Goal: Complete application form

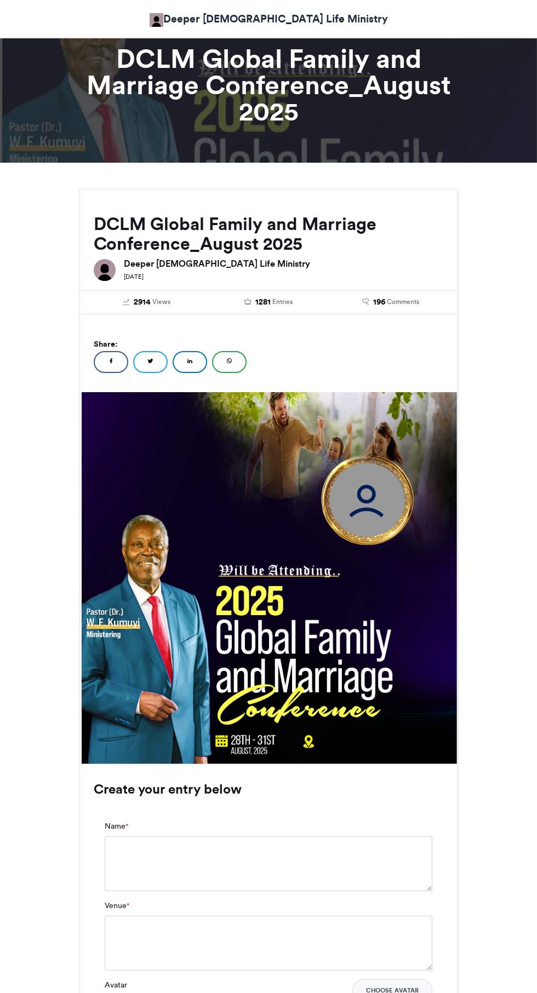
scroll to position [389, 0]
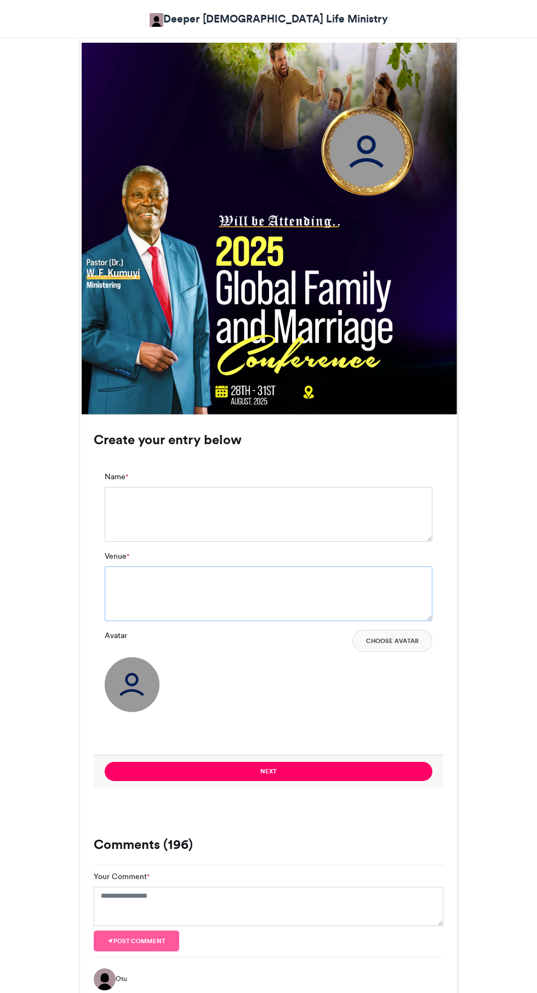
click at [383, 608] on textarea "Venue *" at bounding box center [268, 593] width 327 height 55
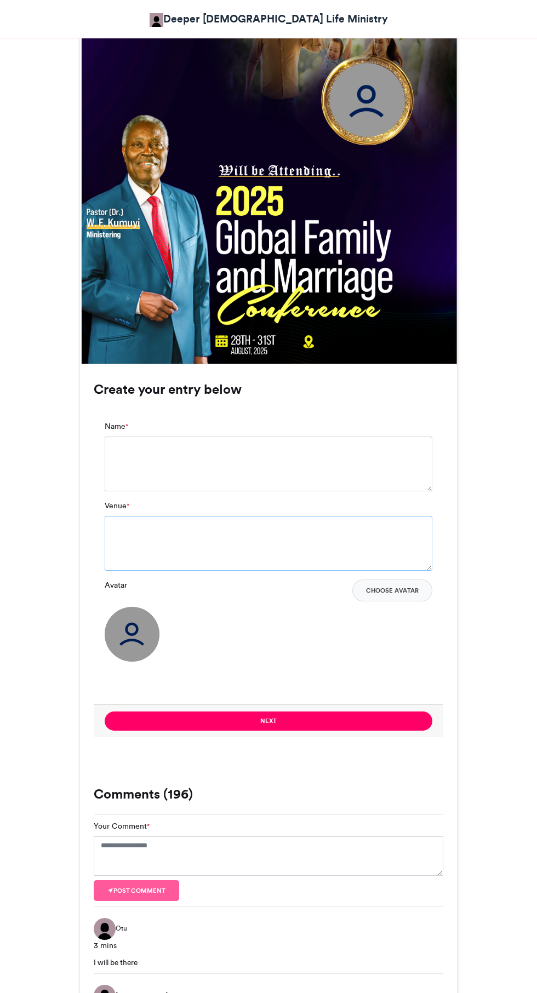
scroll to position [473, 0]
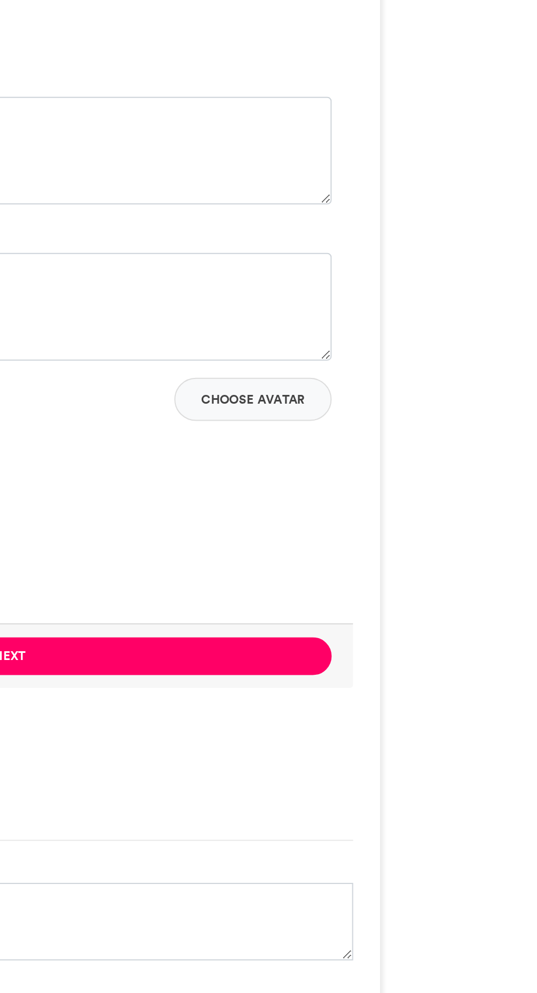
click at [399, 559] on button "Choose Avatar" at bounding box center [392, 557] width 80 height 22
